Goal: Information Seeking & Learning: Learn about a topic

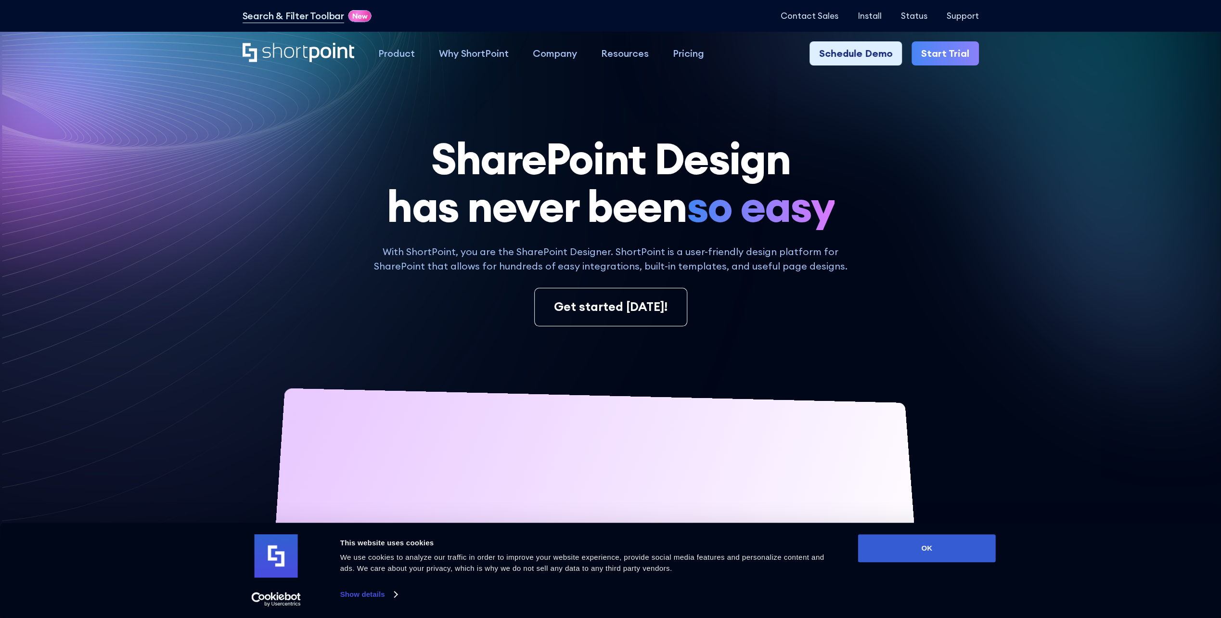
click at [959, 556] on button "OK" at bounding box center [927, 548] width 138 height 28
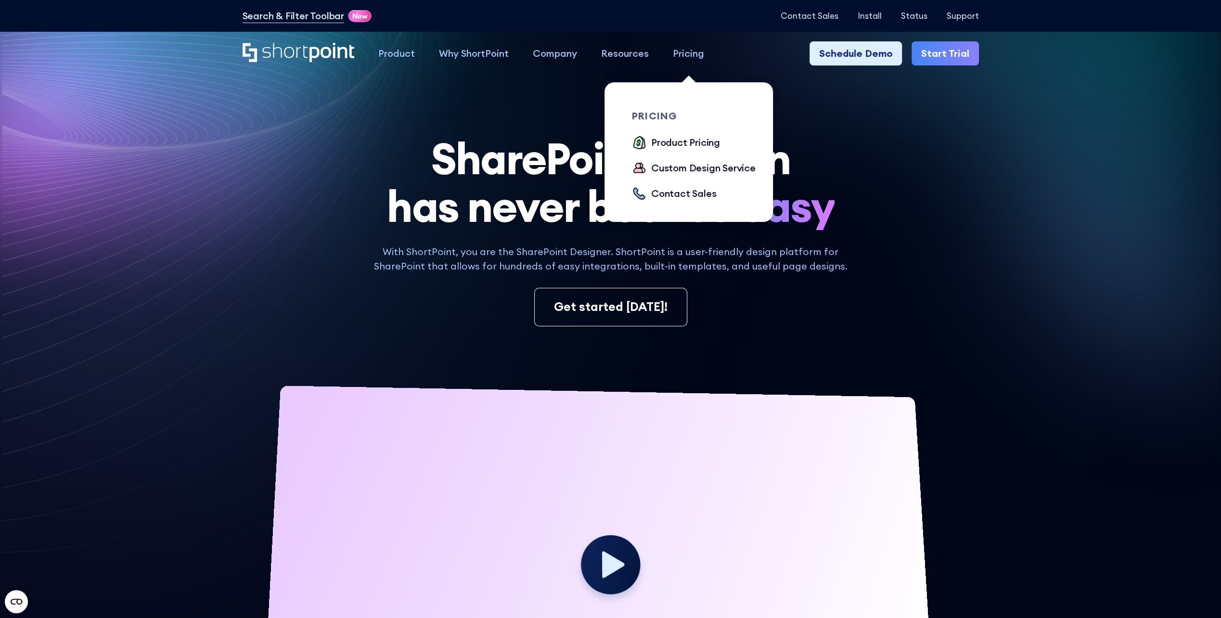
click at [687, 53] on div "Pricing" at bounding box center [688, 53] width 31 height 14
click at [681, 141] on div "Product Pricing" at bounding box center [685, 142] width 69 height 14
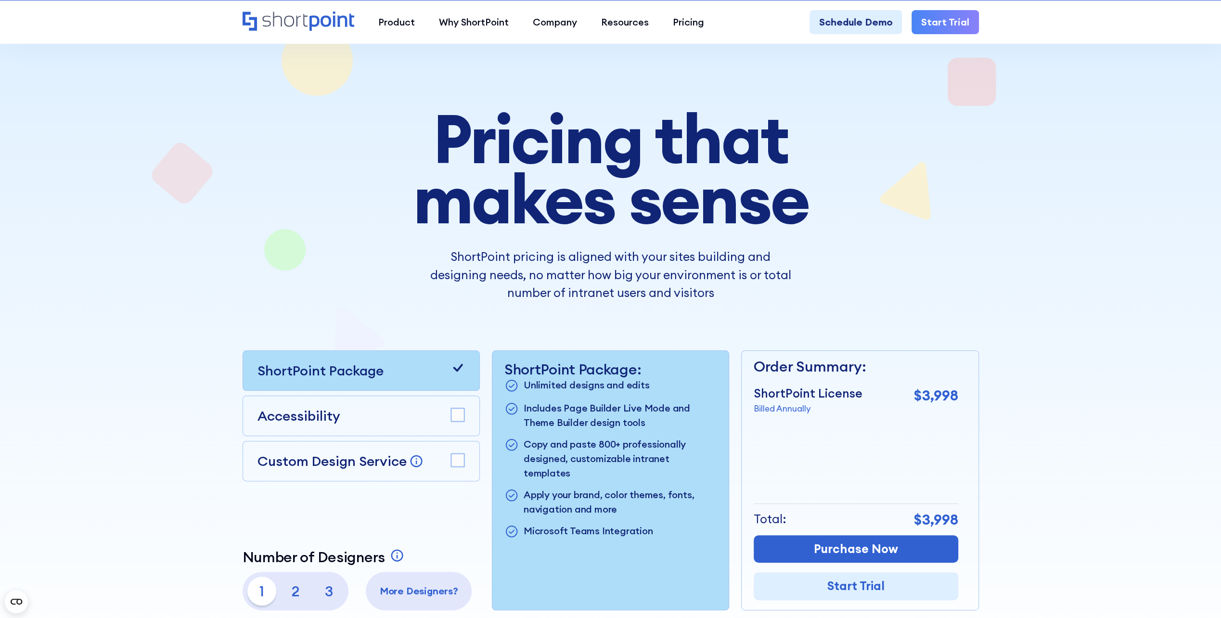
scroll to position [144, 0]
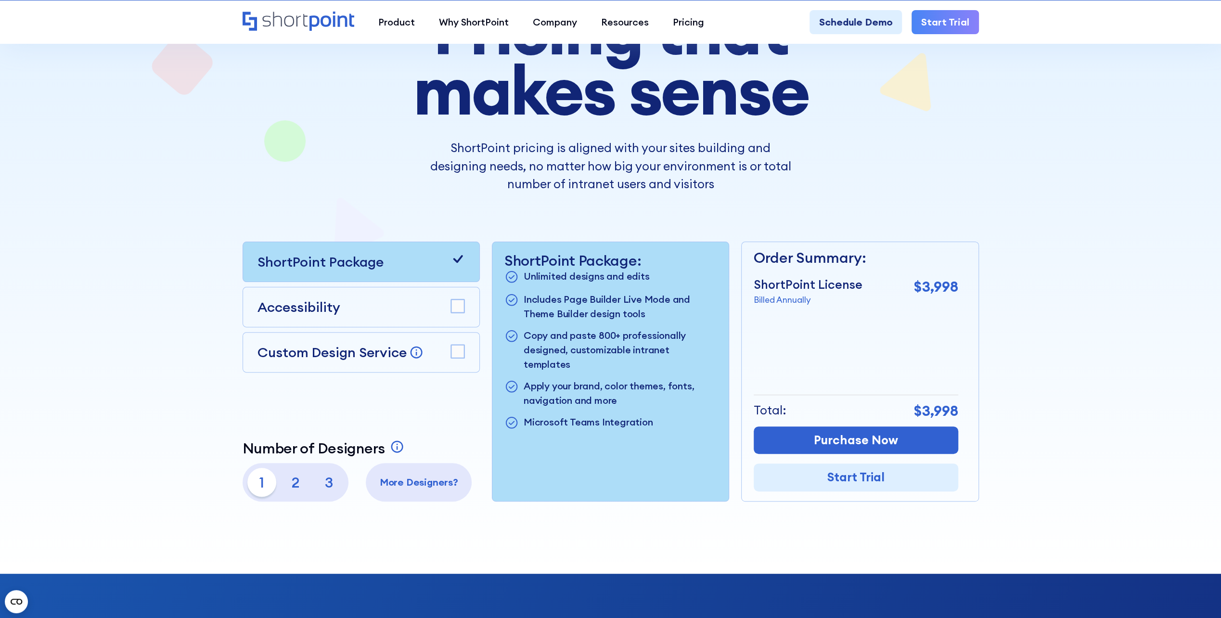
click at [448, 311] on div "Accessibility" at bounding box center [361, 307] width 207 height 20
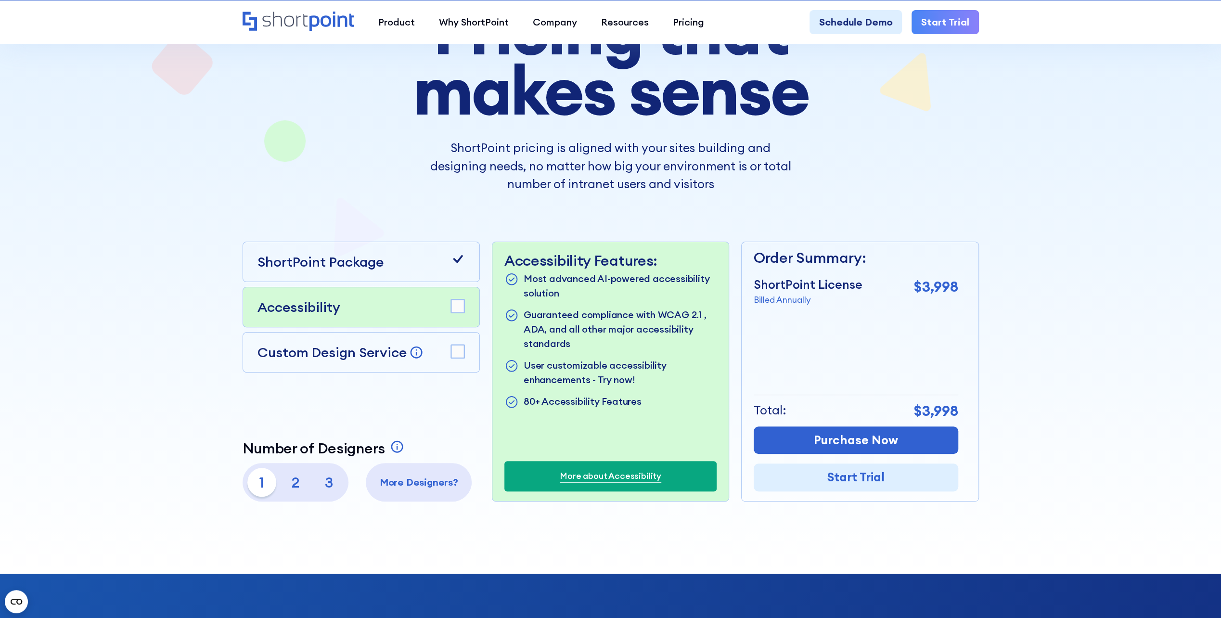
click at [456, 304] on rect at bounding box center [457, 305] width 13 height 13
click at [463, 303] on rect at bounding box center [457, 305] width 13 height 13
click at [454, 350] on rect at bounding box center [457, 351] width 13 height 13
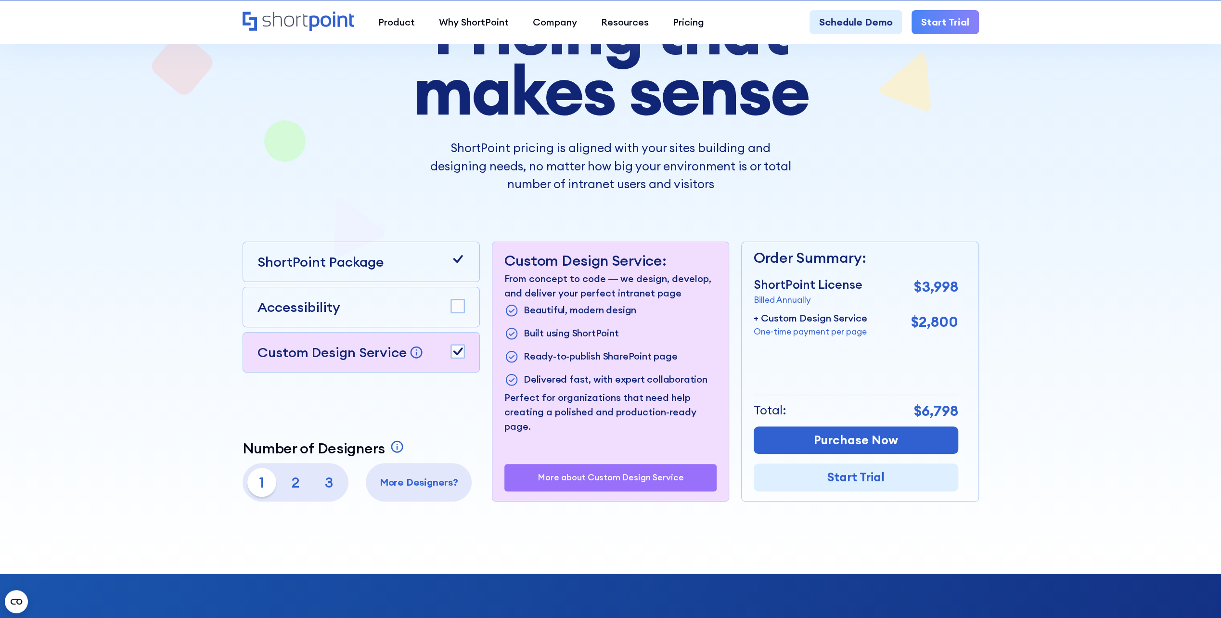
click at [454, 350] on rect at bounding box center [457, 351] width 13 height 13
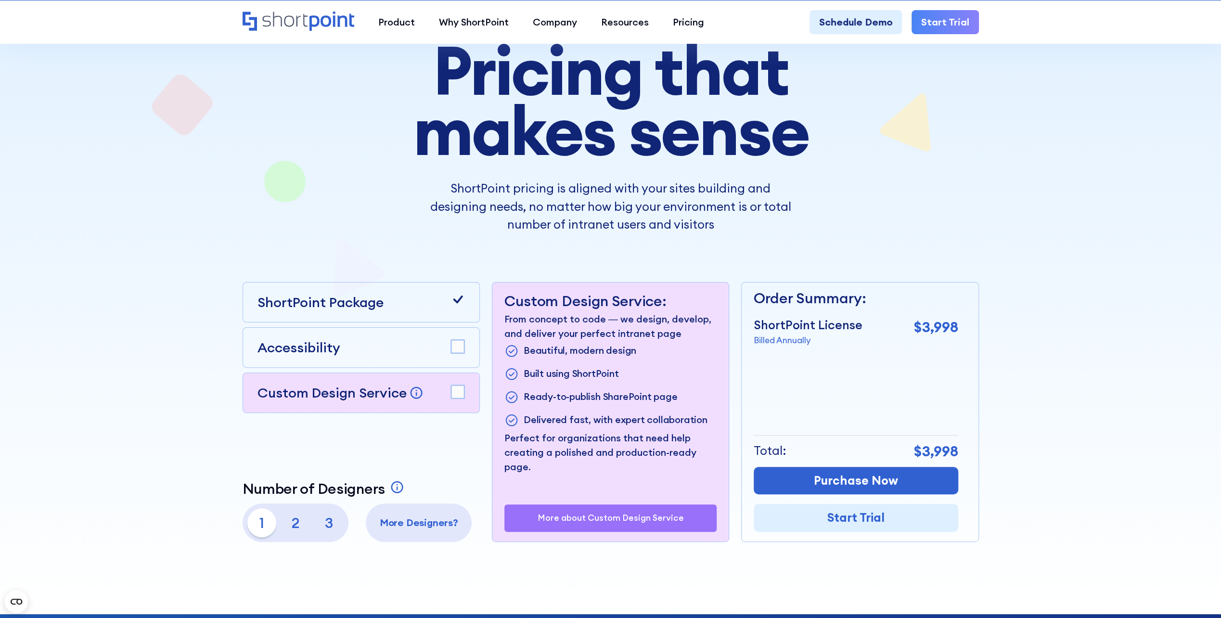
scroll to position [0, 0]
